Goal: Ask a question

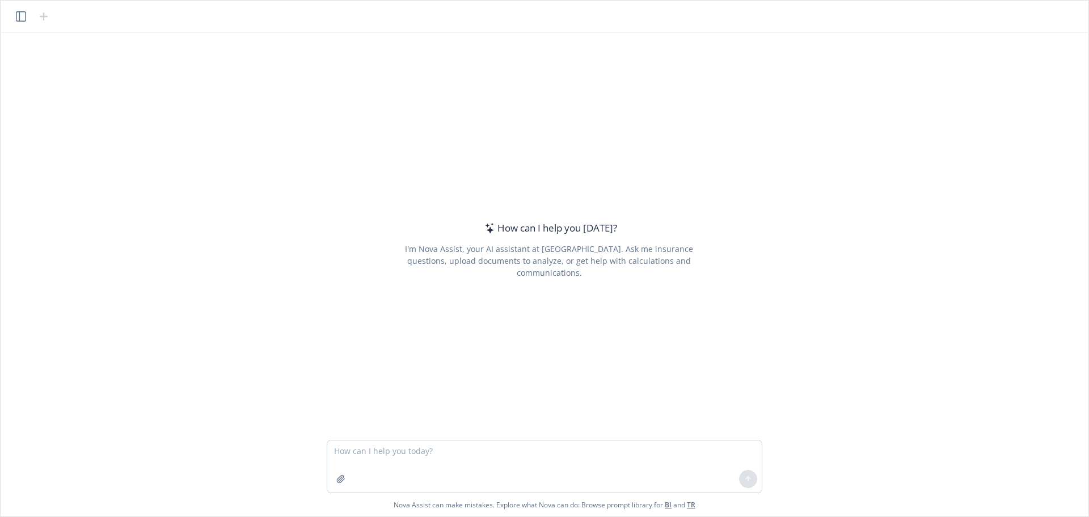
click at [426, 446] on textarea at bounding box center [544, 466] width 434 height 52
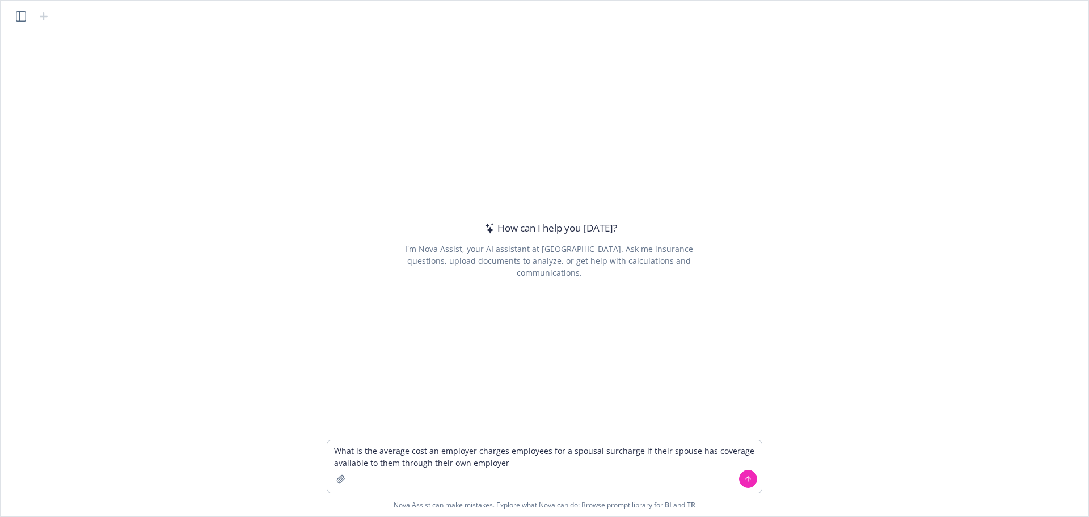
type textarea "What is the average cost an employer charges employees for a spousal surcharge …"
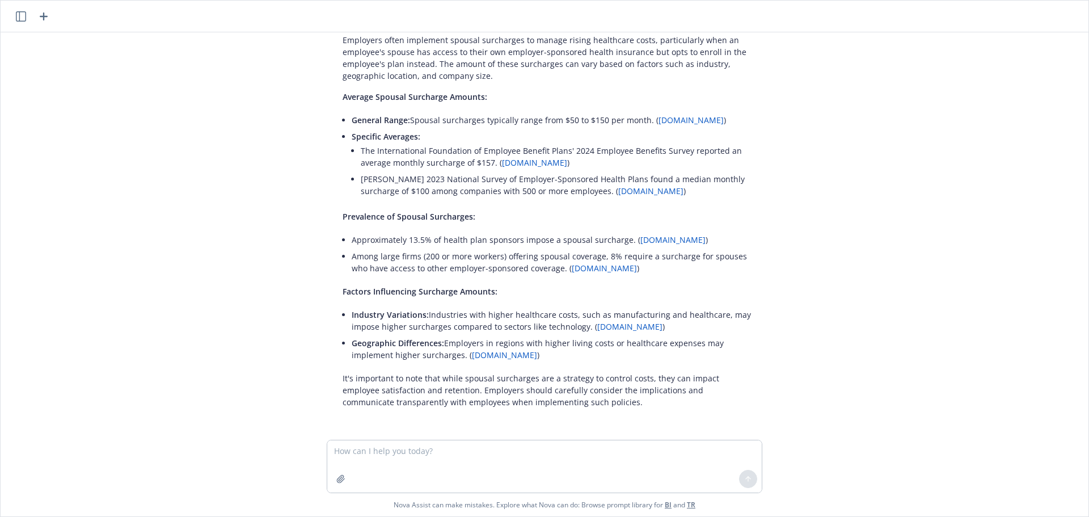
scroll to position [70, 0]
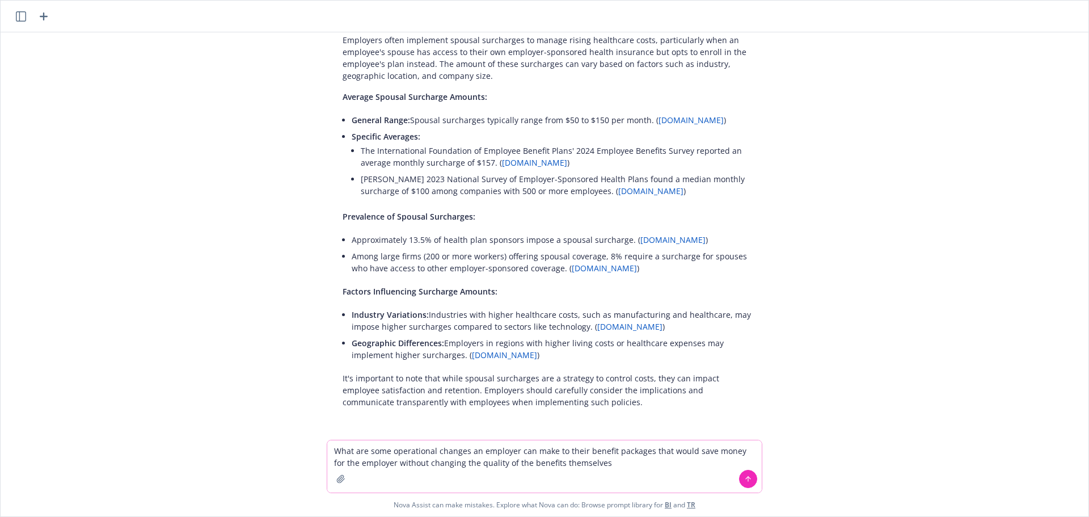
type textarea "What are some operational changes an employer can make to their benefit package…"
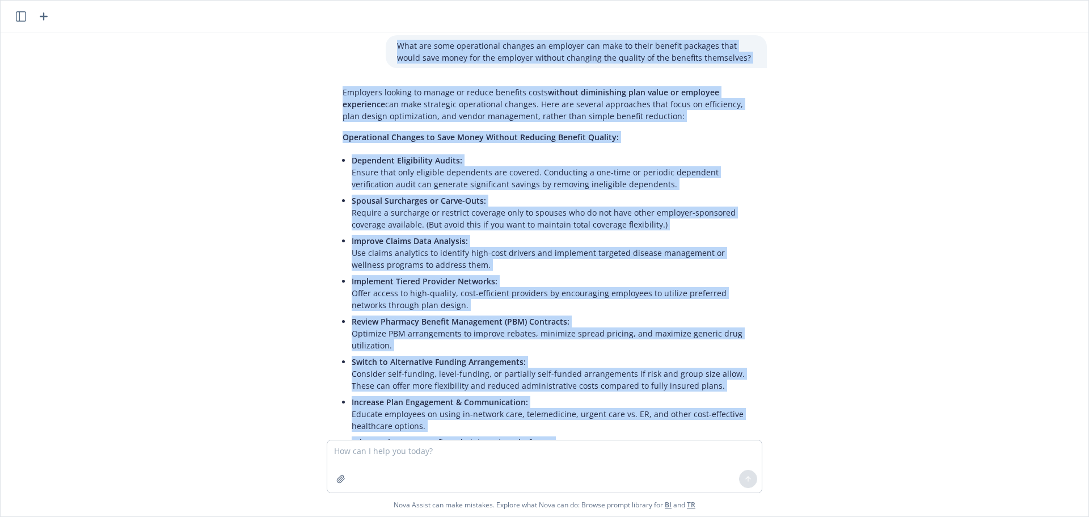
scroll to position [0, 0]
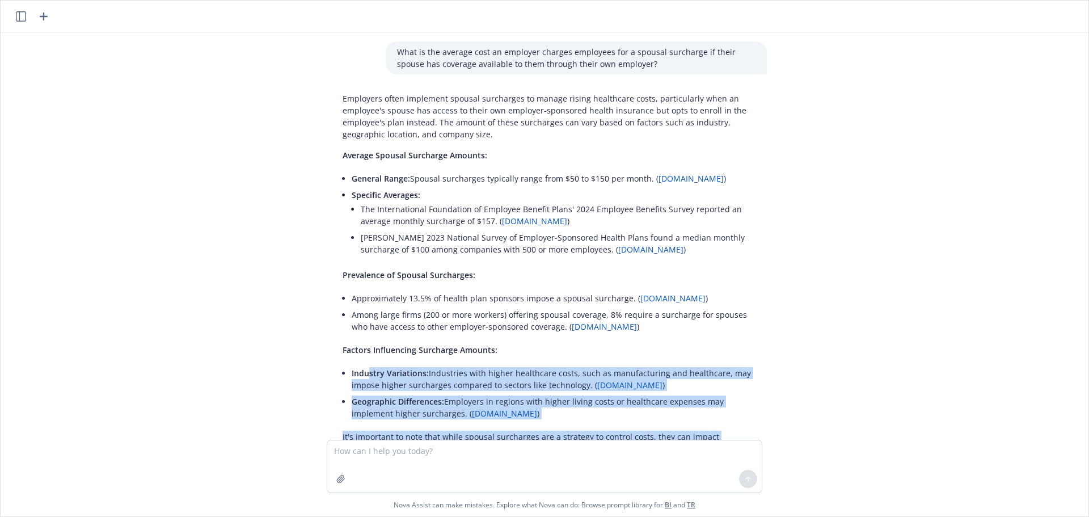
drag, startPoint x: 702, startPoint y: 363, endPoint x: 365, endPoint y: 380, distance: 337.8
click at [365, 380] on div "What is the average cost an employer charges employees for a spousal surcharge …" at bounding box center [544, 235] width 1078 height 407
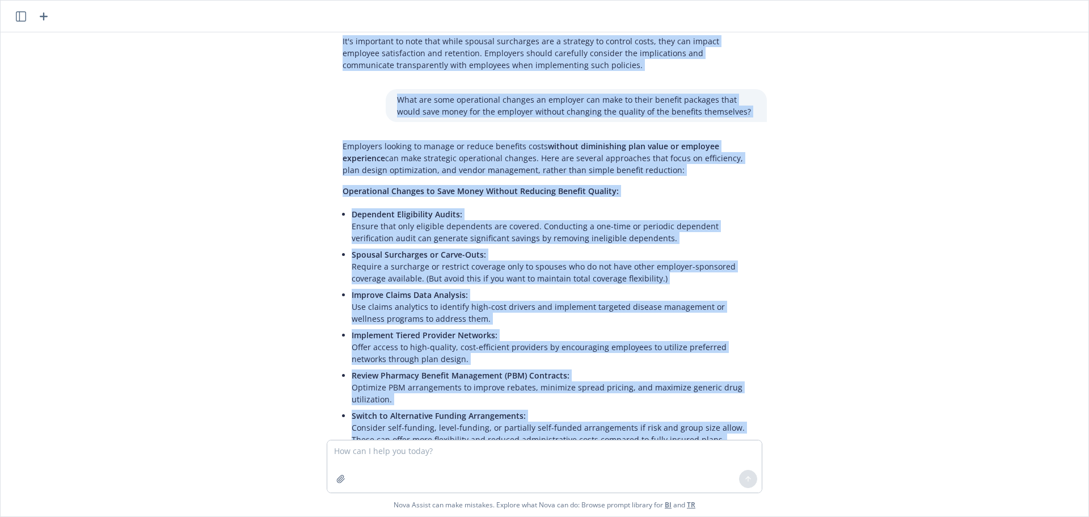
scroll to position [397, 0]
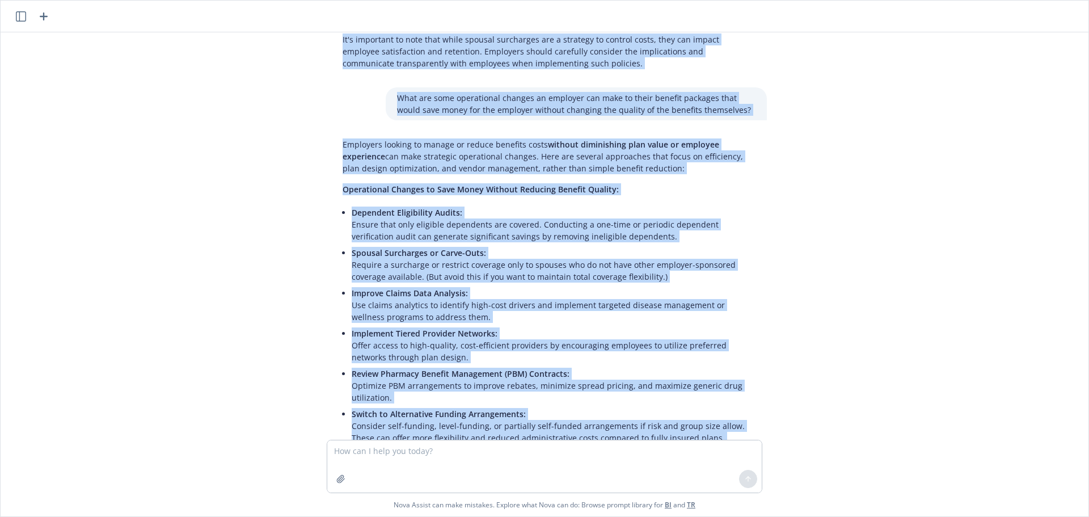
click at [441, 282] on p "Spousal Surcharges or Carve-Outs: Require a surcharge or restrict coverage only…" at bounding box center [554, 265] width 404 height 36
click at [370, 258] on li "Spousal Surcharges or Carve-Outs: Require a surcharge or restrict coverage only…" at bounding box center [554, 264] width 404 height 40
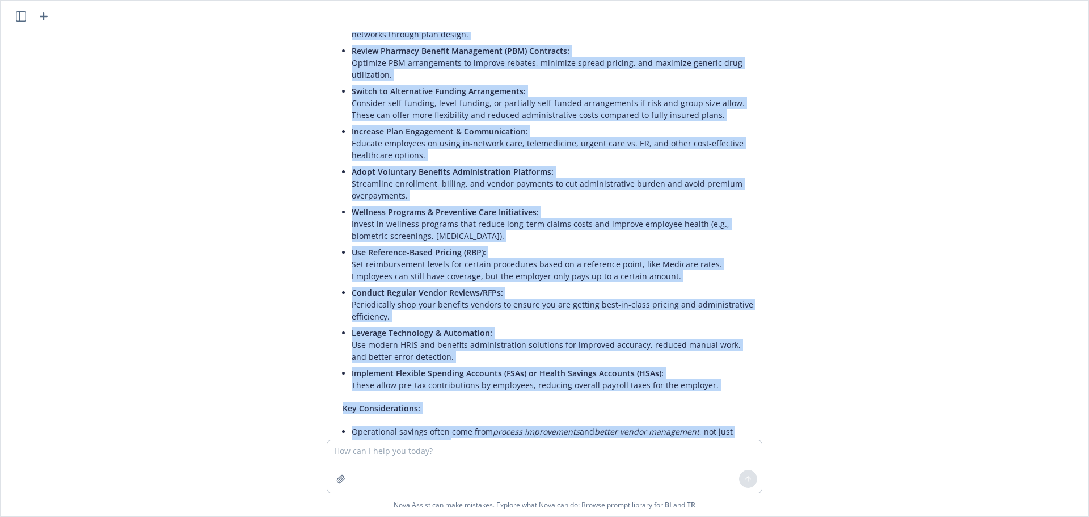
scroll to position [862, 0]
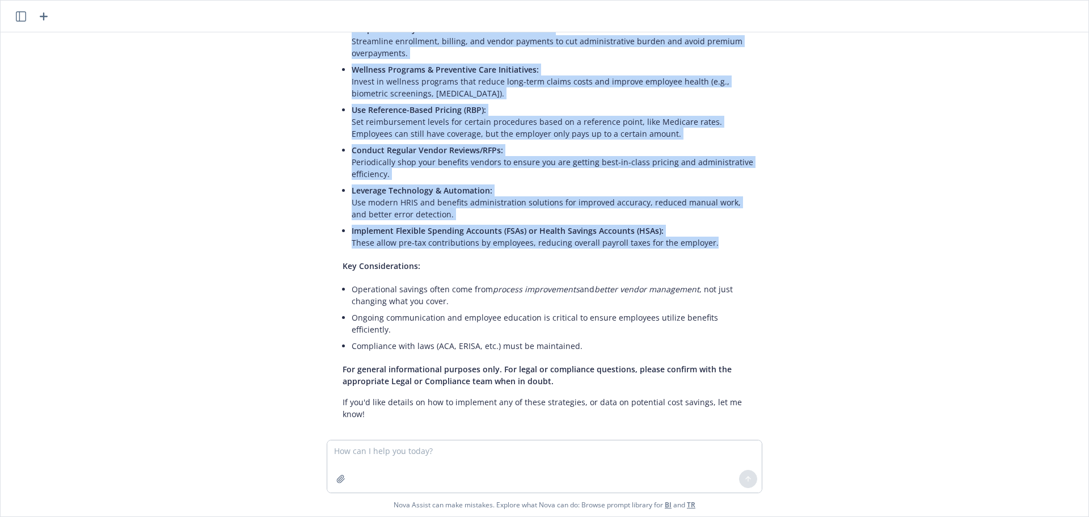
drag, startPoint x: 340, startPoint y: 203, endPoint x: 713, endPoint y: 259, distance: 376.7
click at [713, 259] on div "Employers looking to manage or reduce benefits costs without diminishing plan v…" at bounding box center [548, 46] width 435 height 755
copy div "Operational Changes to Save Money Without Reducing Benefit Quality: Dependent E…"
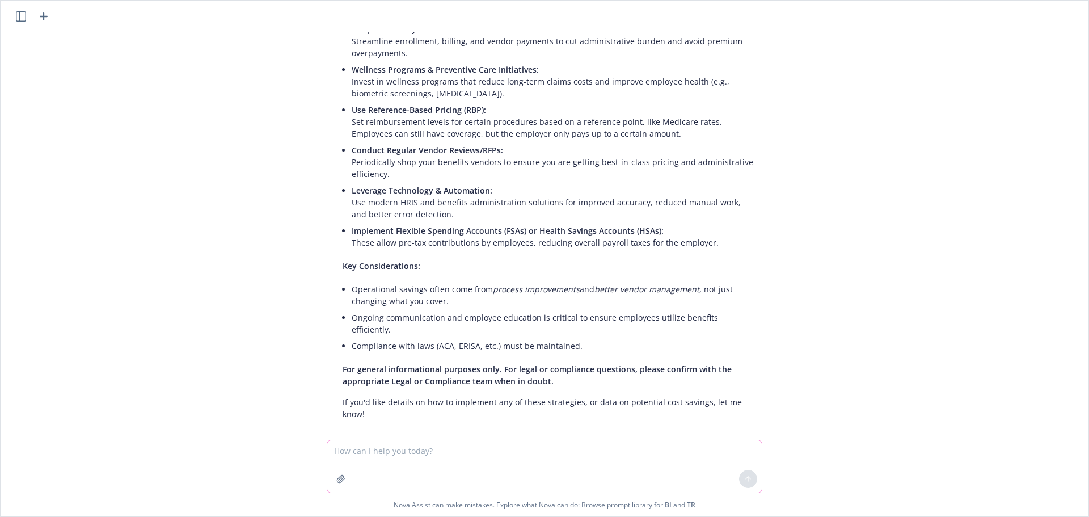
click at [488, 450] on textarea at bounding box center [544, 466] width 434 height 52
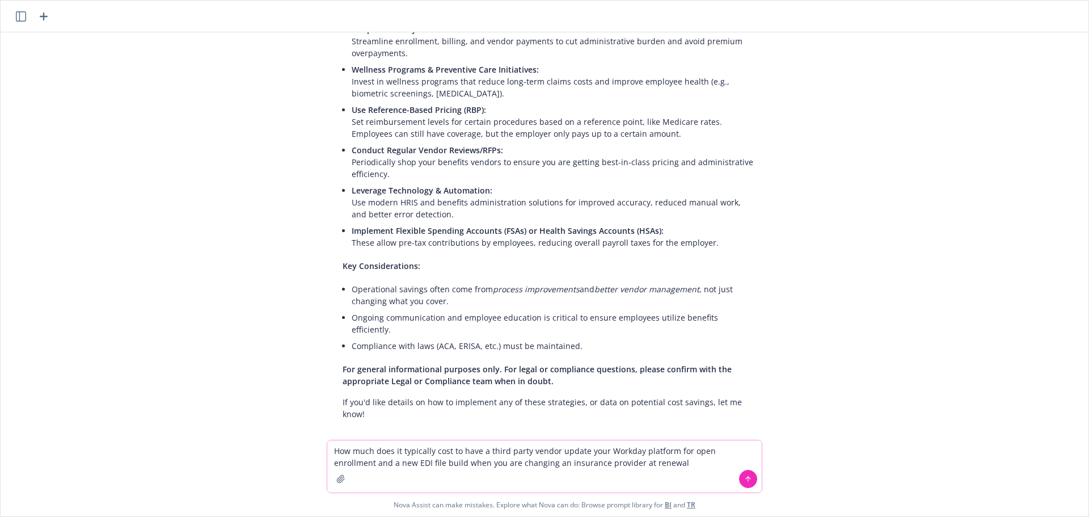
type textarea "How much does it typically cost to have a third party vendor update your Workda…"
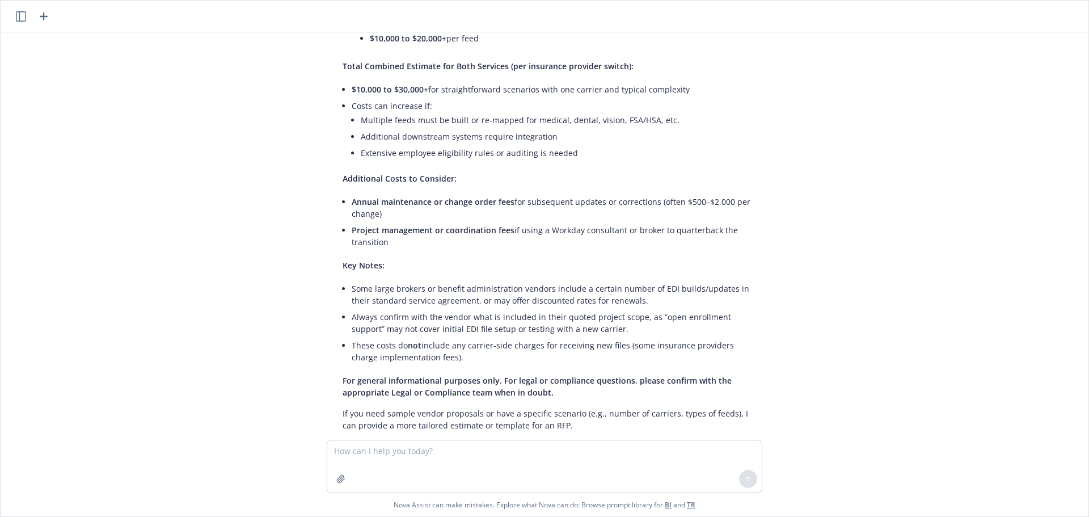
scroll to position [1565, 0]
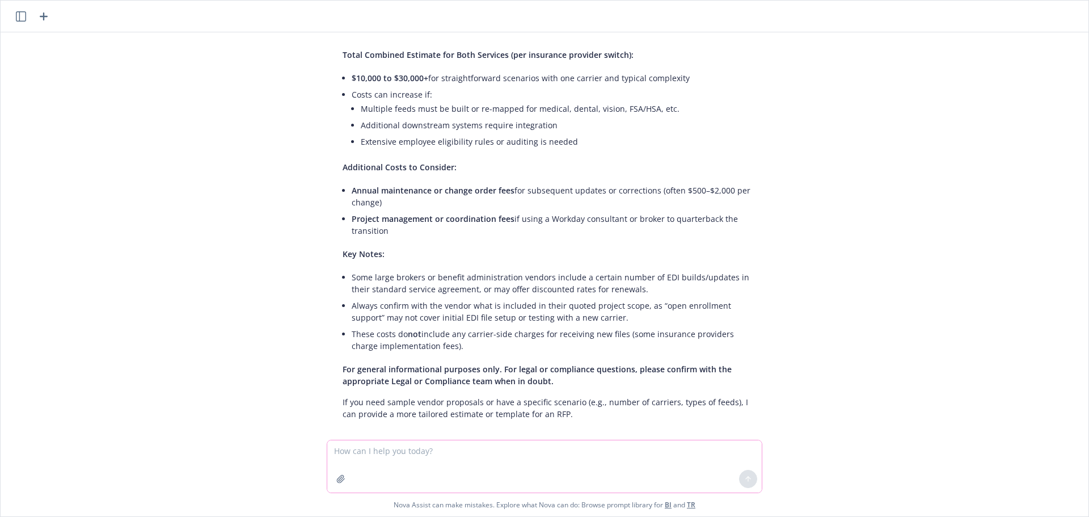
click at [379, 448] on textarea at bounding box center [544, 466] width 434 height 52
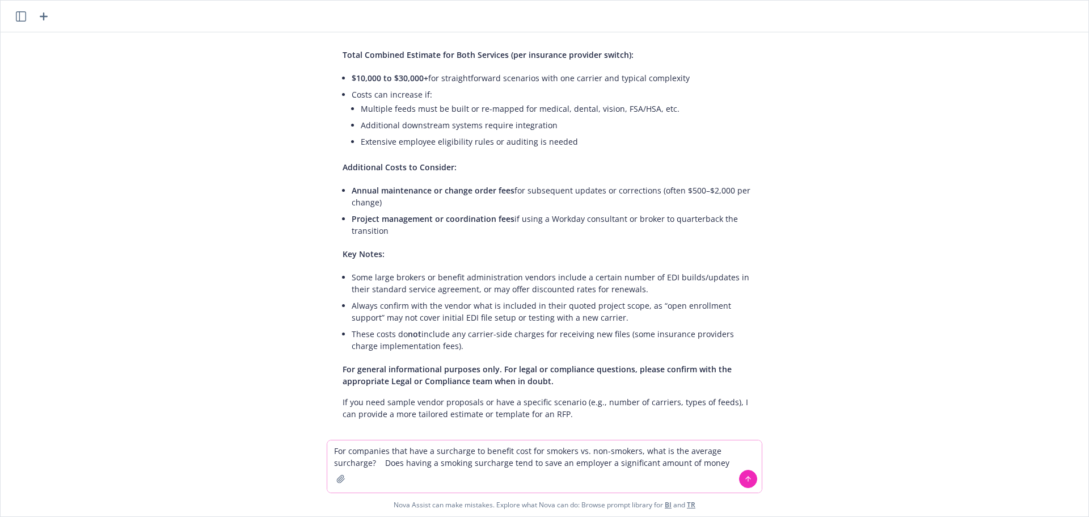
type textarea "For companies that have a surcharge to benefit cost for smokers vs. non-smokers…"
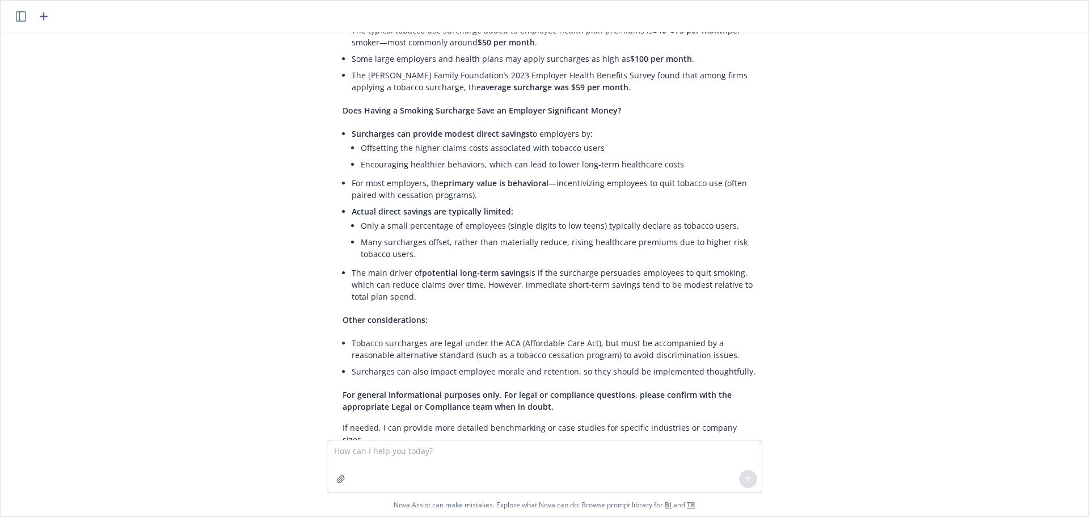
scroll to position [2078, 0]
